Goal: Transaction & Acquisition: Book appointment/travel/reservation

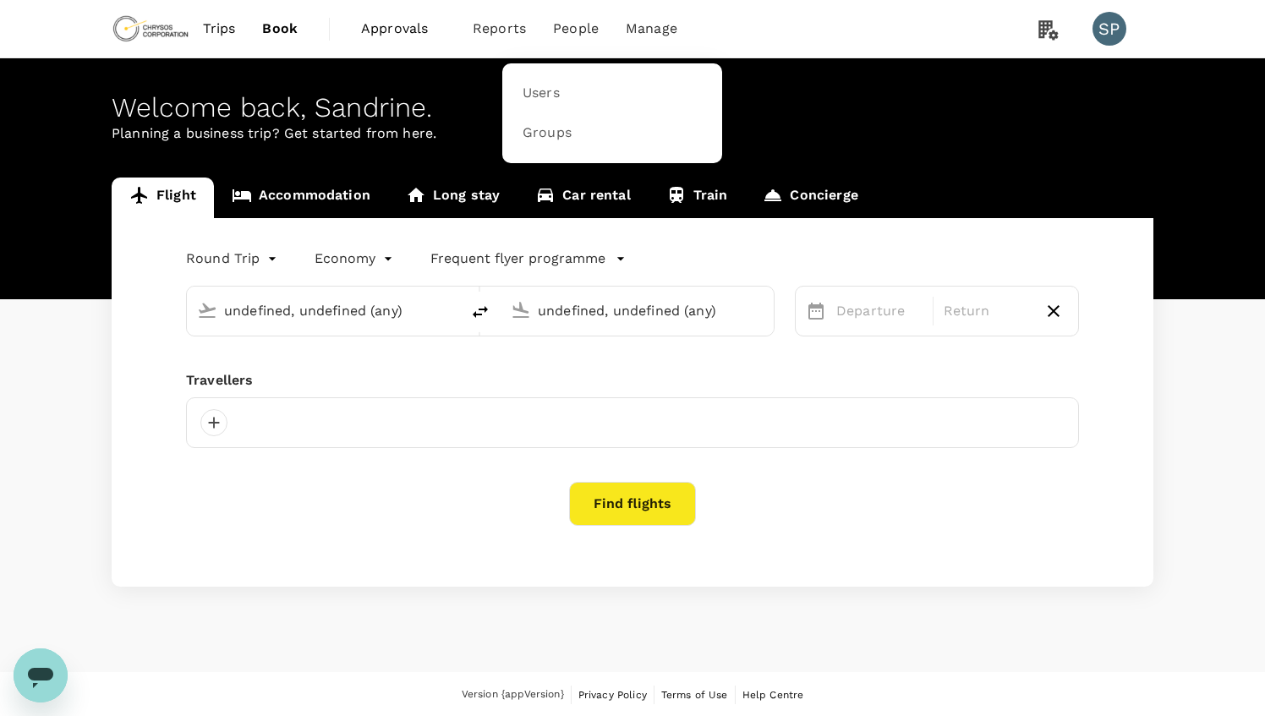
type input "Adelaide, Australia (any)"
type input "Perth, Australia (any)"
type input "Adelaide, Australia (any)"
type input "Perth, Australia (any)"
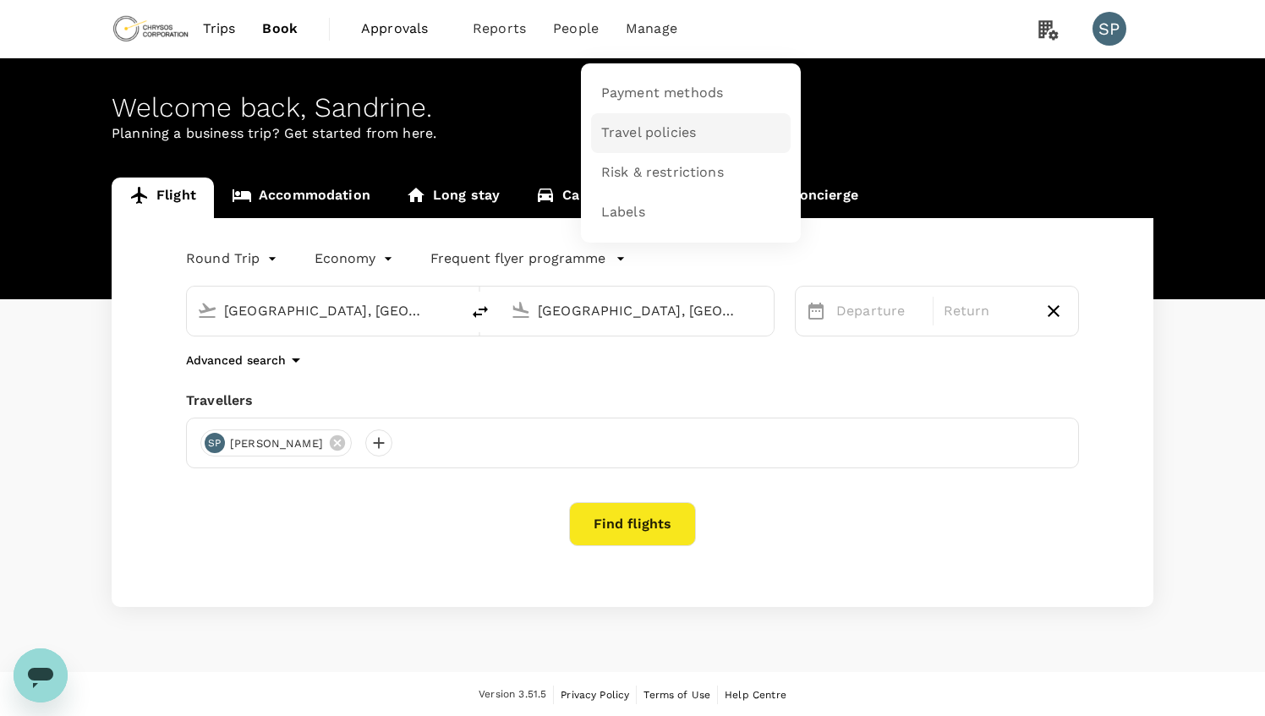
click at [647, 123] on span "Travel policies" at bounding box center [648, 132] width 95 height 19
